Goal: Use online tool/utility: Utilize a website feature to perform a specific function

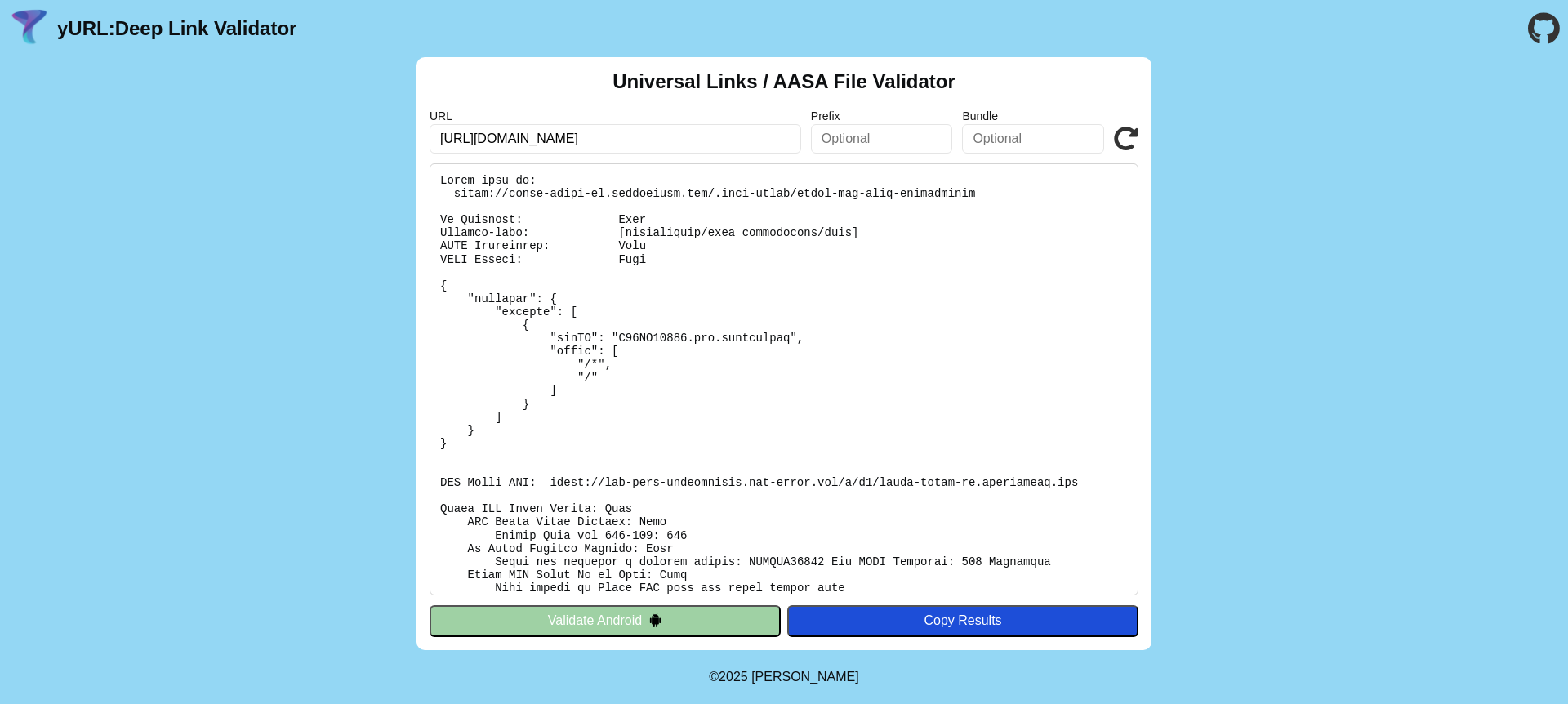
click at [696, 134] on input "[URL][DOMAIN_NAME]" at bounding box center [615, 139] width 371 height 29
drag, startPoint x: 486, startPoint y: 135, endPoint x: 917, endPoint y: 139, distance: 431.0
click at [917, 139] on div "URL https://coach-rater-qa.codiantdev.com Prefix Bundle Validate" at bounding box center [784, 131] width 709 height 44
paste input "baurow-staging.codiantdev.com"
type input "[URL][DOMAIN_NAME]"
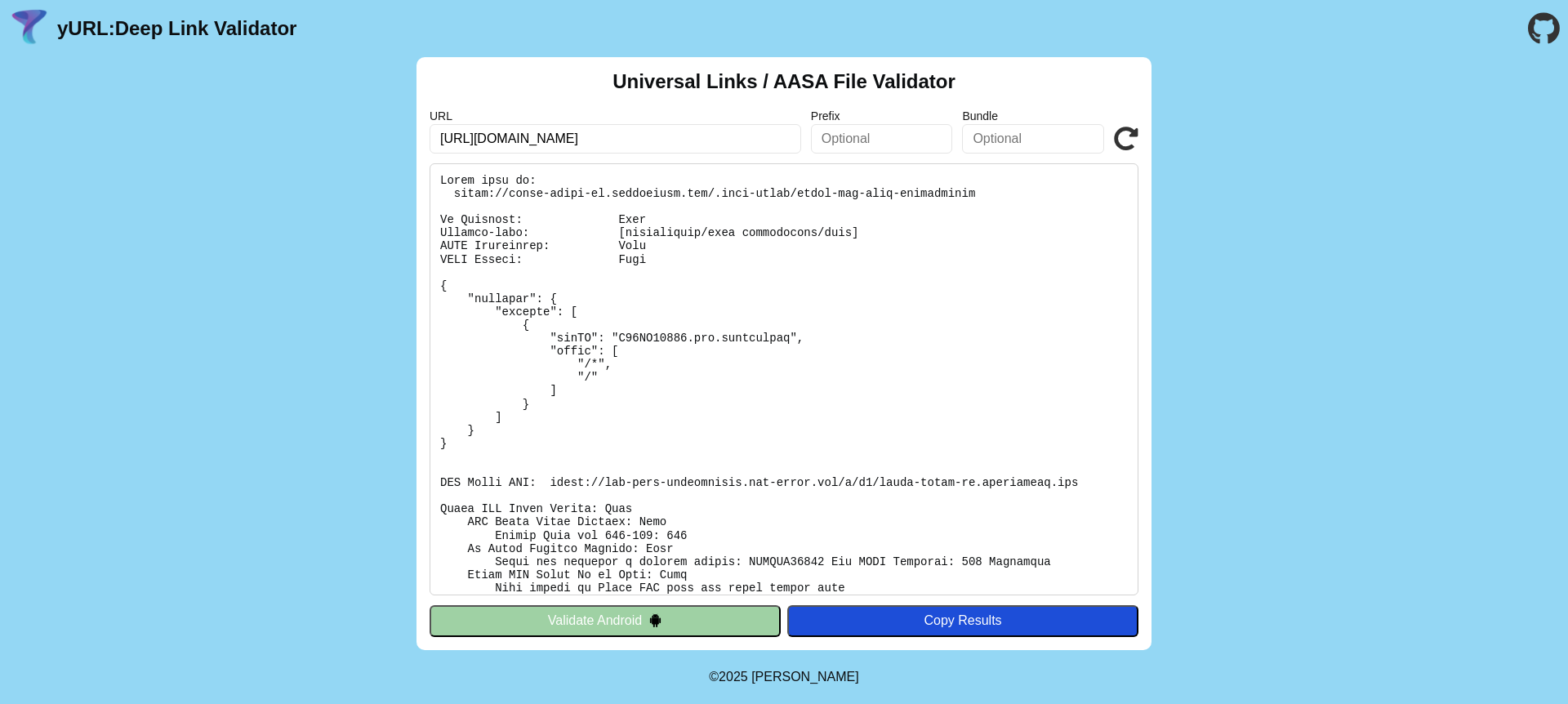
click at [577, 621] on button "Validate Android" at bounding box center [605, 620] width 351 height 31
click at [713, 137] on input "[URL][DOMAIN_NAME]" at bounding box center [615, 139] width 371 height 29
click button "Validate" at bounding box center [0, 0] width 0 height 0
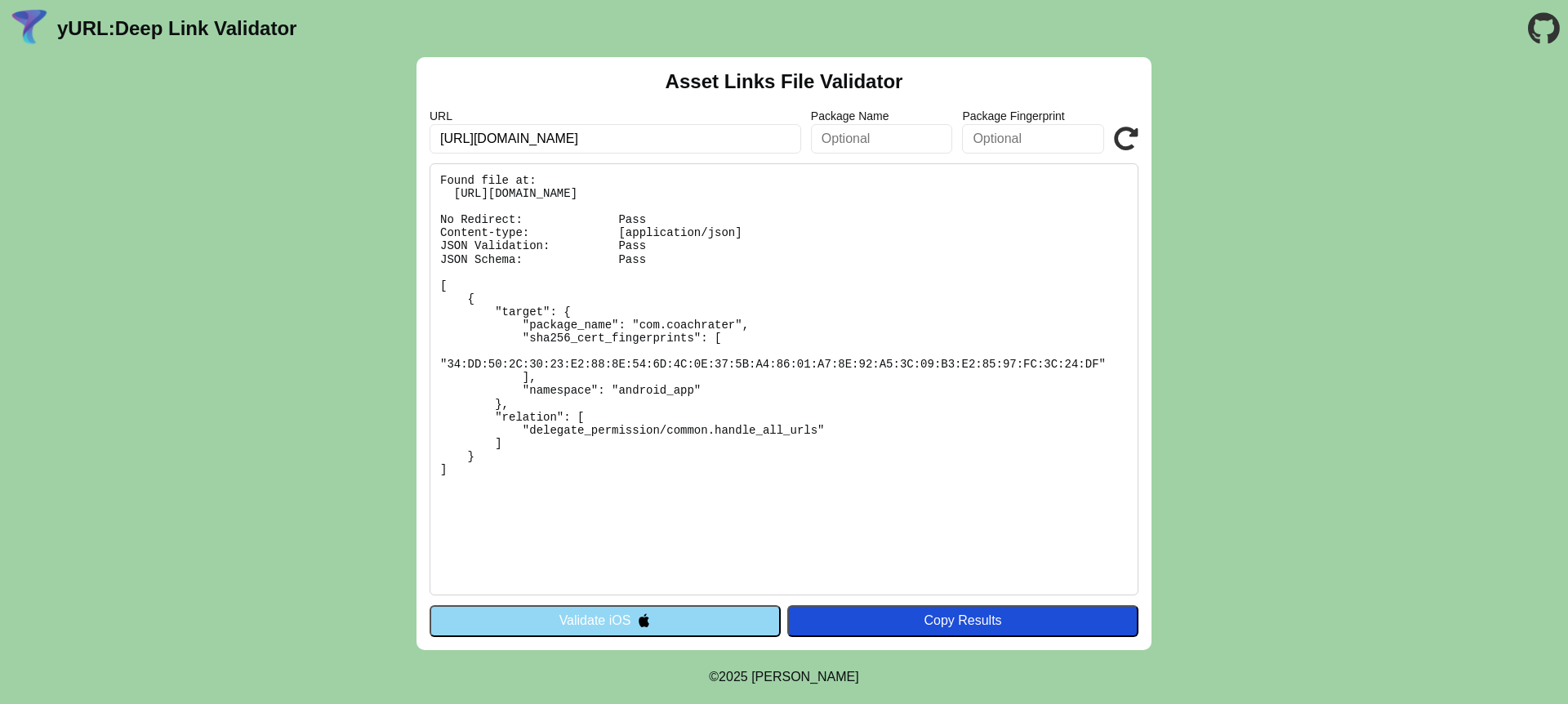
click at [695, 131] on input "https://coach-rater-qa.codiantdev.com" at bounding box center [615, 139] width 371 height 29
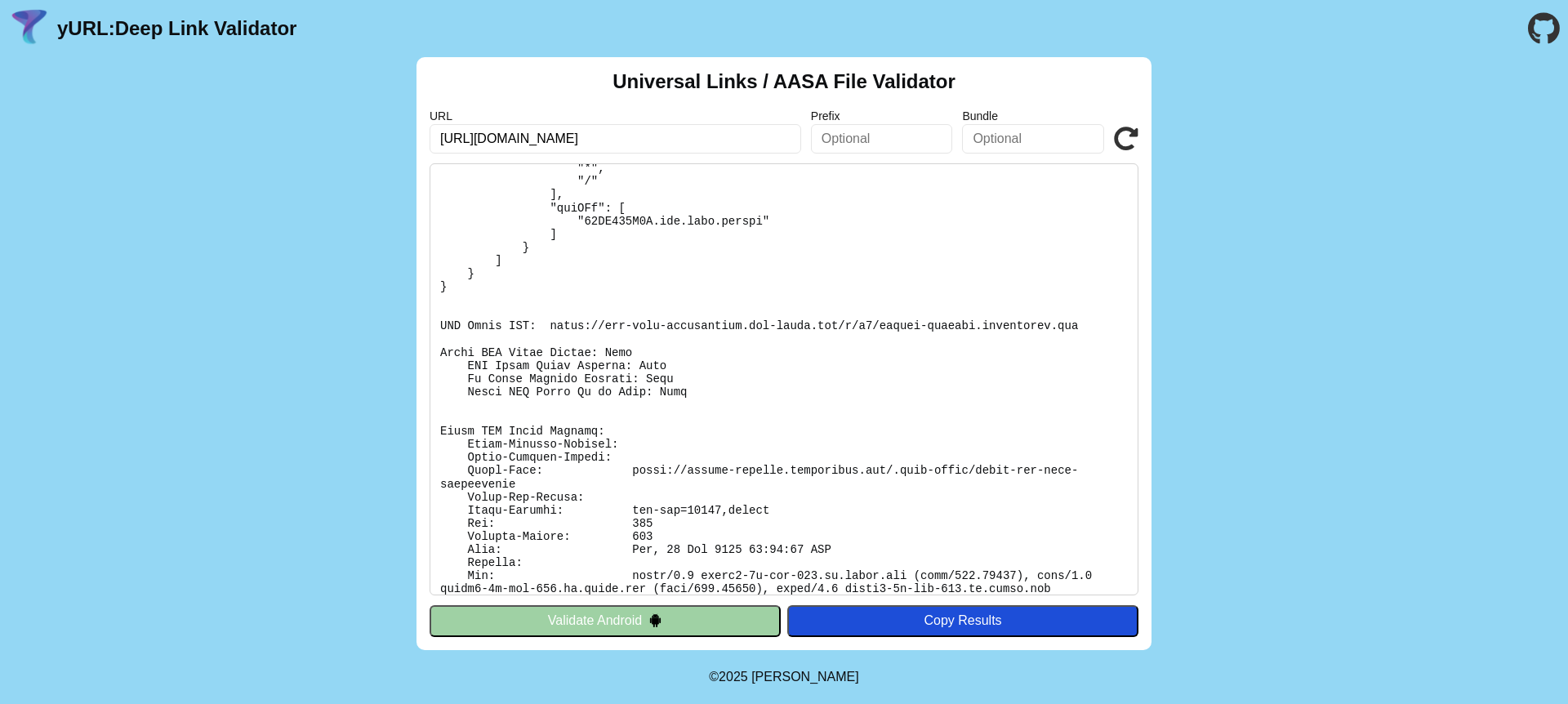
scroll to position [98, 0]
